Goal: Transaction & Acquisition: Subscribe to service/newsletter

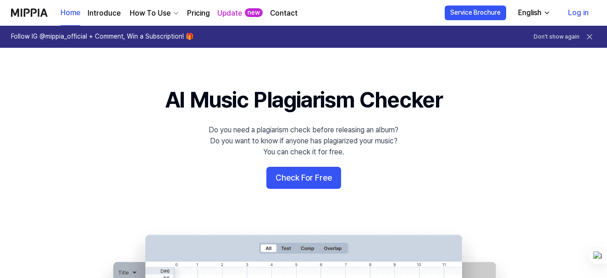
click at [578, 15] on link "Log in" at bounding box center [578, 13] width 35 height 26
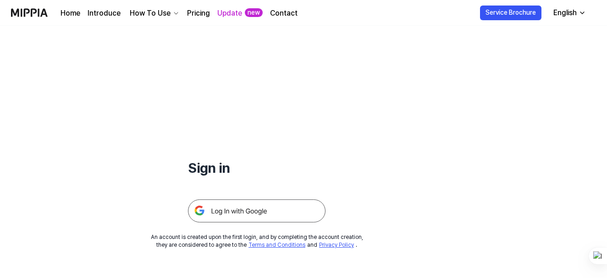
click at [250, 220] on img at bounding box center [257, 210] width 138 height 23
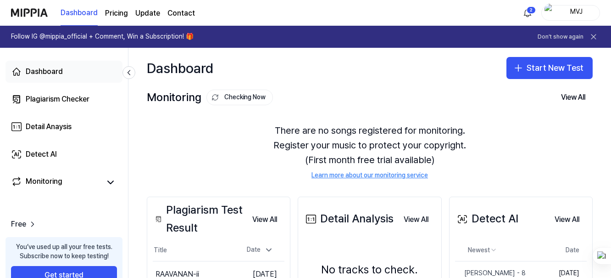
click at [33, 67] on div "Dashboard" at bounding box center [44, 71] width 37 height 11
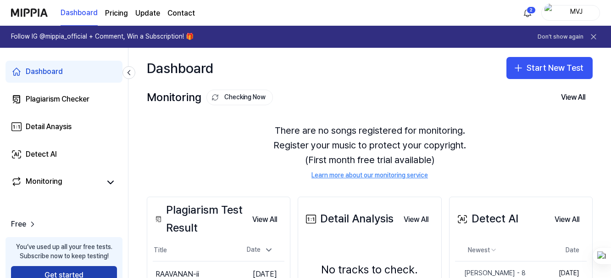
click at [48, 273] on button "Get started" at bounding box center [64, 275] width 106 height 18
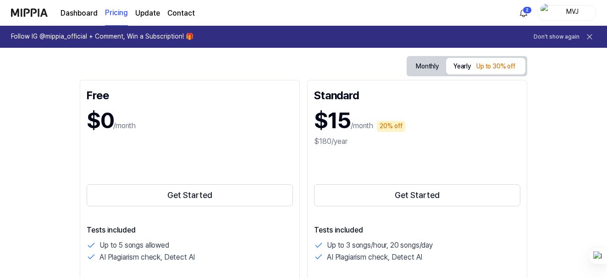
scroll to position [92, 0]
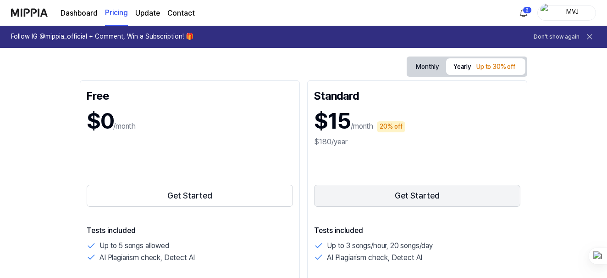
click at [403, 195] on button "Get Started" at bounding box center [417, 195] width 206 height 22
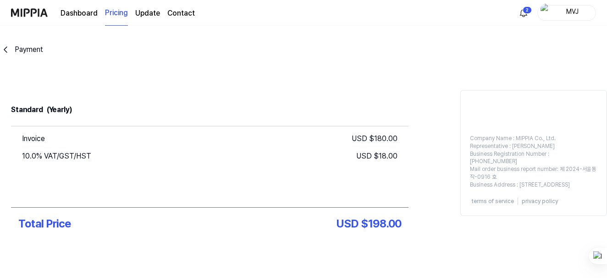
click at [6, 48] on icon "go back" at bounding box center [5, 50] width 3 height 6
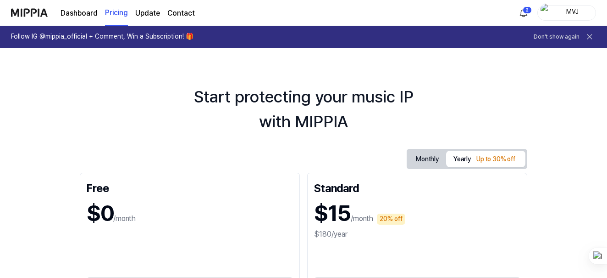
scroll to position [92, 0]
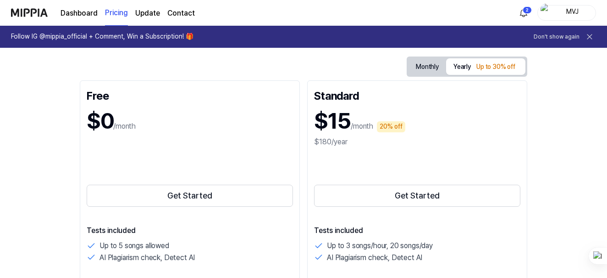
click at [590, 37] on icon at bounding box center [590, 36] width 5 height 5
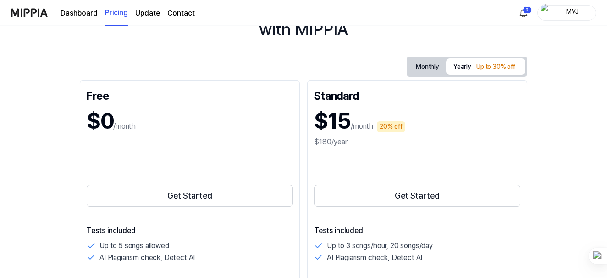
click at [535, 181] on div "Start protecting your music IP with MIPPIA Monthly Yearly Up to 30% off Free $0…" at bounding box center [303, 81] width 607 height 252
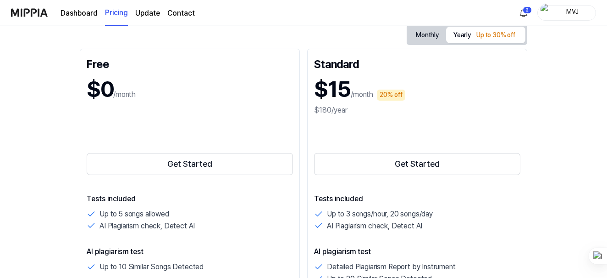
scroll to position [0, 0]
